Goal: Transaction & Acquisition: Purchase product/service

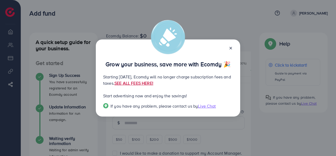
click at [153, 83] on link "SEE ALL FEES HERE!" at bounding box center [133, 83] width 39 height 6
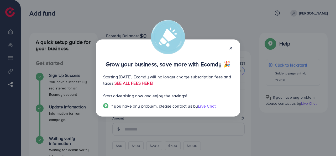
click at [208, 105] on span "Live Chat" at bounding box center [207, 106] width 18 height 6
click at [209, 27] on div "Grow your business, save more with Ecomdy 🎉 Starting [DATE], Ecomdy will no lon…" at bounding box center [168, 78] width 336 height 156
click at [203, 58] on div "Grow your business, save more with Ecomdy 🎉" at bounding box center [168, 59] width 130 height 17
click at [230, 47] on icon at bounding box center [231, 48] width 4 height 4
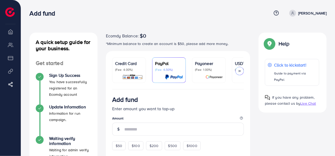
drag, startPoint x: 172, startPoint y: 92, endPoint x: 169, endPoint y: 92, distance: 3.7
drag, startPoint x: 162, startPoint y: 91, endPoint x: 153, endPoint y: 91, distance: 9.4
drag, startPoint x: 152, startPoint y: 91, endPoint x: 197, endPoint y: 90, distance: 45.7
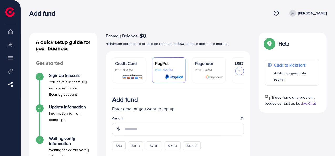
click at [241, 71] on div at bounding box center [239, 71] width 8 height 8
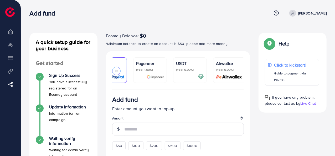
scroll to position [0, 61]
click at [241, 71] on link "Airwallex (Fee: 0.00%)" at bounding box center [227, 69] width 34 height 25
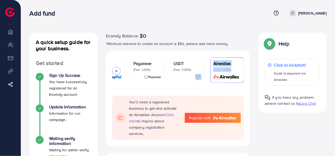
drag, startPoint x: 208, startPoint y: 88, endPoint x: 202, endPoint y: 90, distance: 5.9
click at [202, 89] on ul "Credit Card (Fee: 4.00%) PayPal (Fee: 4.50%) Payoneer (Fee: 1.00%) USDT (Fee: 0…" at bounding box center [178, 73] width 132 height 32
click at [202, 93] on div "You’ll need a registered business to get and activate an Airwallex Account. cli…" at bounding box center [178, 117] width 144 height 57
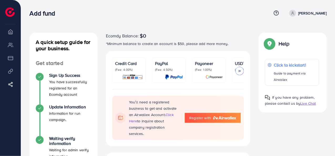
click at [124, 69] on p "(Fee: 4.00%)" at bounding box center [129, 69] width 28 height 4
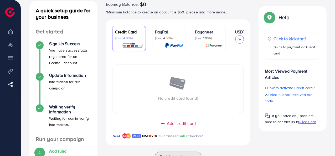
scroll to position [102, 0]
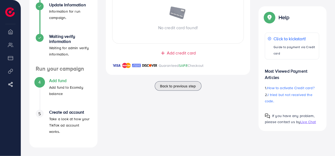
drag, startPoint x: 158, startPoint y: 67, endPoint x: 208, endPoint y: 69, distance: 49.9
click at [207, 69] on div "Guaranteed SAFE Checkout" at bounding box center [178, 68] width 144 height 13
click at [208, 69] on div "Guaranteed SAFE Checkout" at bounding box center [178, 68] width 144 height 13
drag, startPoint x: 159, startPoint y: 67, endPoint x: 205, endPoint y: 69, distance: 46.0
click at [203, 69] on p "Guaranteed SAFE Checkout" at bounding box center [181, 65] width 45 height 6
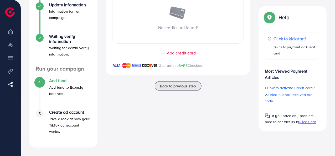
click at [203, 67] on p "Guaranteed SAFE Checkout" at bounding box center [181, 65] width 45 height 6
drag, startPoint x: 204, startPoint y: 67, endPoint x: 158, endPoint y: 66, distance: 46.5
click at [158, 66] on div "Guaranteed SAFE Checkout" at bounding box center [178, 68] width 144 height 13
click at [159, 65] on p "Guaranteed SAFE Checkout" at bounding box center [181, 65] width 45 height 6
drag, startPoint x: 111, startPoint y: 66, endPoint x: 165, endPoint y: 68, distance: 53.6
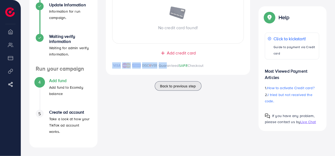
click at [165, 68] on div "Guaranteed SAFE Checkout" at bounding box center [178, 68] width 144 height 13
click at [175, 117] on div "Ecomdy Balance: $0 *Minimum balance to create an account is $50, please add mor…" at bounding box center [178, 39] width 153 height 217
